Goal: Task Accomplishment & Management: Manage account settings

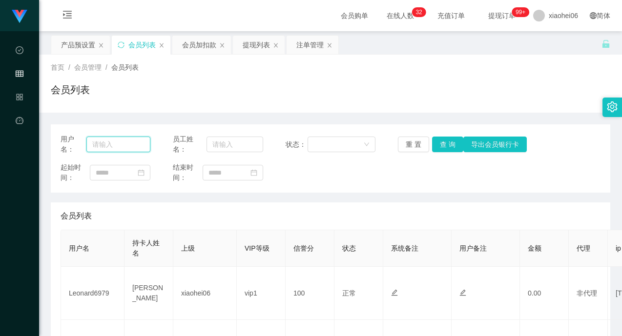
click at [123, 149] on input "text" at bounding box center [118, 145] width 64 height 16
click at [138, 142] on input "text" at bounding box center [118, 145] width 64 height 16
paste input "91470042"
type input "91470042"
click at [452, 140] on button "查 询" at bounding box center [447, 145] width 31 height 16
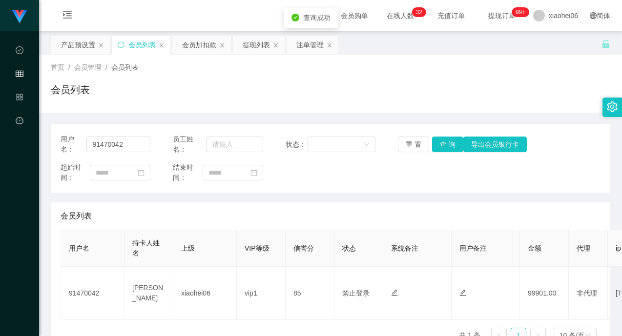
click at [429, 194] on div "用户名： 91470042 员工姓名： 状态： 重 置 查 询 导出会员银行卡 起始时间： 结束时间： 会员列表 用户名 持卡人姓名 上级 VIP等级 信誉分…" at bounding box center [330, 237] width 559 height 227
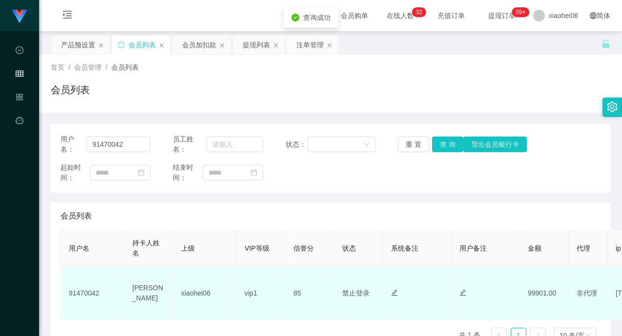
click at [535, 296] on td "99901.00" at bounding box center [544, 293] width 49 height 53
copy td "99901.00"
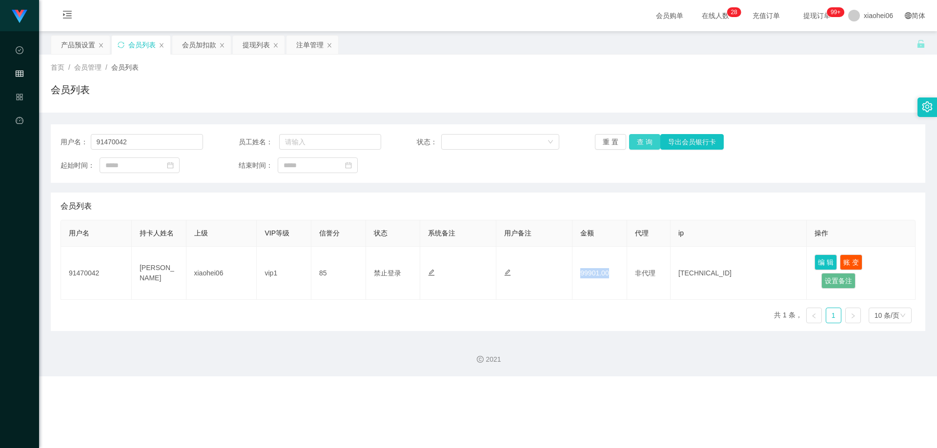
click at [621, 146] on button "查 询" at bounding box center [644, 142] width 31 height 16
click at [621, 180] on div "用户名： 91470042 员工姓名： 状态： 重 置 查 询 导出会员银行卡 起始时间： 结束时间：" at bounding box center [488, 153] width 874 height 59
drag, startPoint x: 700, startPoint y: 194, endPoint x: 677, endPoint y: 170, distance: 33.1
click at [621, 194] on div "会员列表" at bounding box center [488, 206] width 855 height 27
click at [621, 133] on div "用户名： 91470042 员工姓名： 状态： 重 置 查 询 导出会员银行卡 起始时间： 结束时间：" at bounding box center [488, 153] width 874 height 59
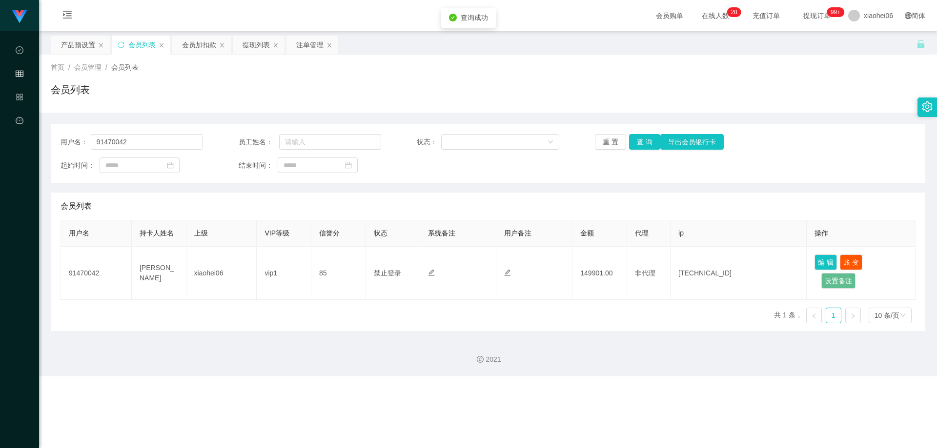
drag, startPoint x: 690, startPoint y: 193, endPoint x: 705, endPoint y: 198, distance: 16.5
click at [621, 194] on div "会员列表" at bounding box center [488, 206] width 855 height 27
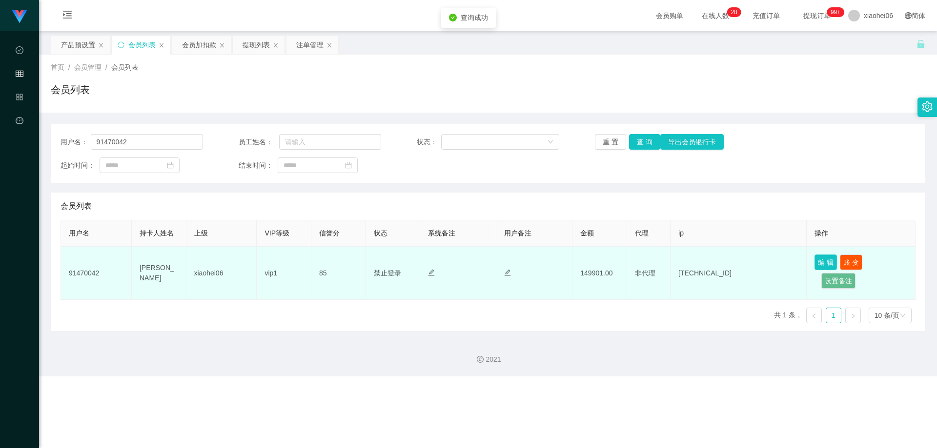
click at [621, 262] on button "编 辑" at bounding box center [825, 263] width 22 height 16
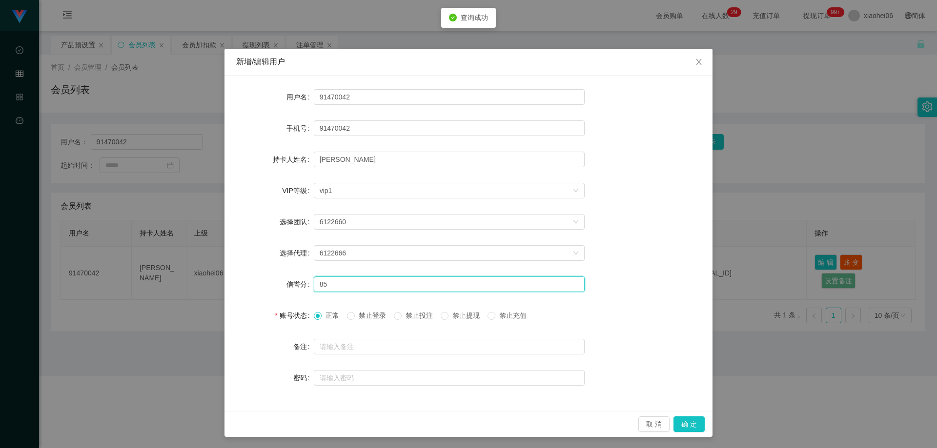
click at [308, 289] on div "信誉分 85" at bounding box center [468, 285] width 465 height 20
type input "100"
drag, startPoint x: 684, startPoint y: 426, endPoint x: 673, endPoint y: 410, distance: 18.7
click at [621, 336] on button "确 定" at bounding box center [688, 425] width 31 height 16
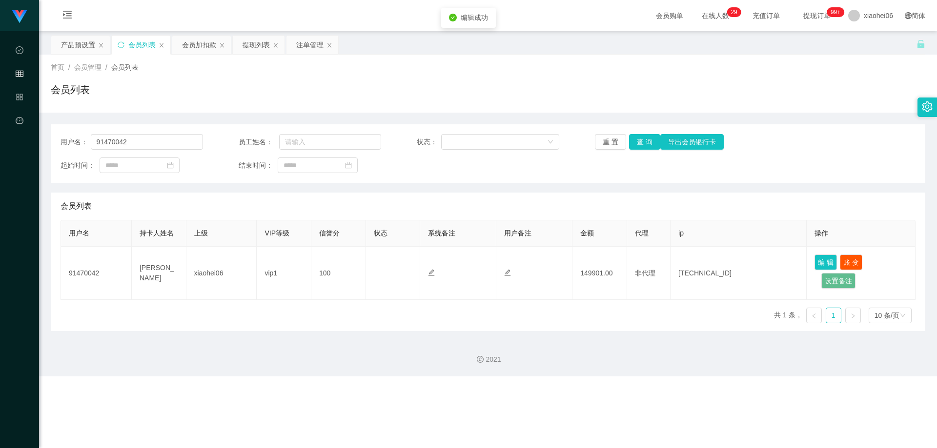
click at [621, 336] on div "工作台代理端 数据中心 会员管理 产品管理 平台首页 保存配置 重置配置 整体风格设置 主题色 导航设置 内容区域宽度 定宽 固定Header 固定侧边栏 其…" at bounding box center [468, 224] width 937 height 448
drag, startPoint x: 791, startPoint y: 195, endPoint x: 819, endPoint y: 127, distance: 72.7
click at [621, 186] on div "用户名： 91470042 员工姓名： 状态： 重 置 查 询 导出会员银行卡 起始时间： 结束时间： 会员列表 用户名 持卡人姓名 上级 VIP等级 信誉分…" at bounding box center [488, 227] width 874 height 207
